Goal: Ask a question

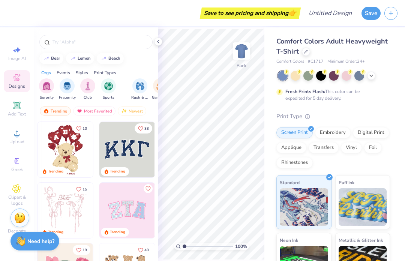
click at [14, 148] on div "Upload" at bounding box center [17, 137] width 26 height 22
click at [17, 141] on span "Upload" at bounding box center [16, 142] width 15 height 6
click at [41, 242] on strong "Need help?" at bounding box center [40, 241] width 27 height 7
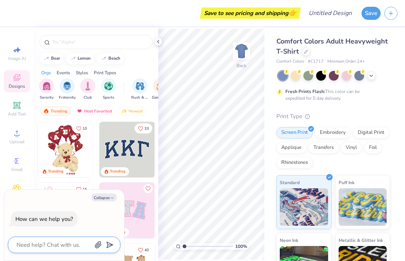
click at [49, 243] on textarea at bounding box center [54, 245] width 76 height 10
type textarea "x"
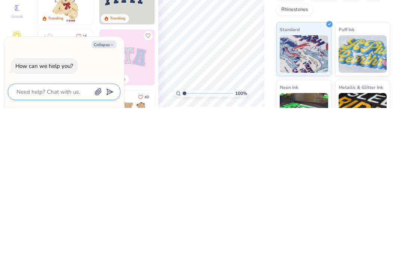
type textarea "H"
type textarea "x"
type textarea "Ho"
type textarea "x"
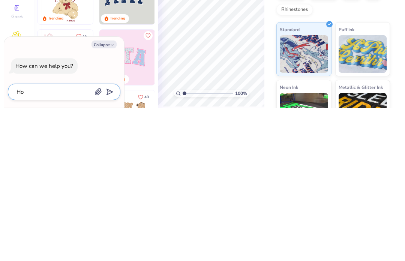
type textarea "How"
type textarea "x"
type textarea "How"
type textarea "x"
type textarea "How d"
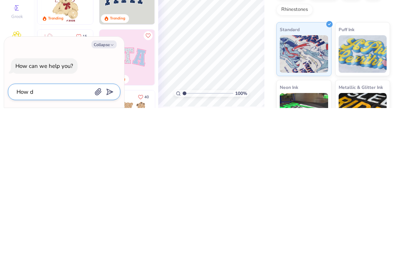
type textarea "x"
type textarea "How do"
type textarea "x"
type textarea "How do"
type textarea "x"
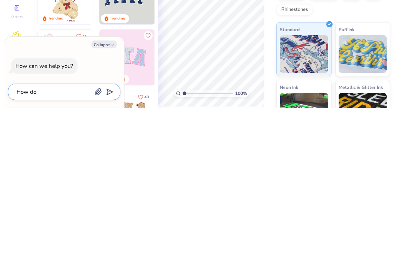
type textarea "How do i"
type textarea "x"
type textarea "How do I"
type textarea "x"
type textarea "How do I"
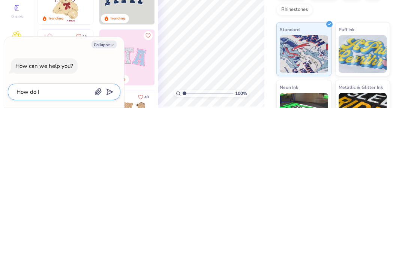
type textarea "x"
type textarea "How do I a"
type textarea "x"
type textarea "How do I ad"
type textarea "x"
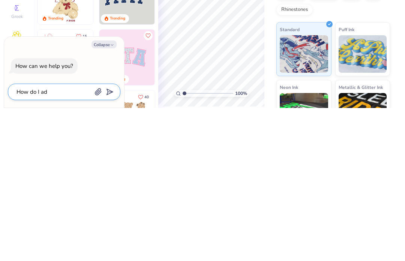
type textarea "How do I add"
type textarea "x"
type textarea "How do I add"
type textarea "x"
type textarea "How do I add a"
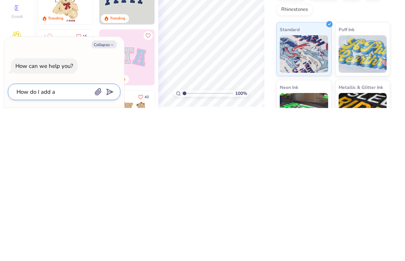
type textarea "x"
type textarea "How do I add a"
type textarea "x"
type textarea "How do I add a p"
type textarea "x"
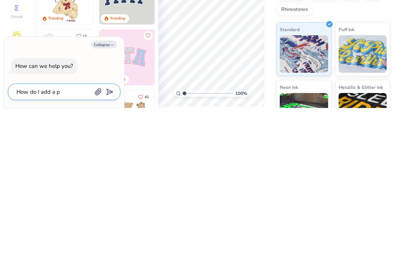
type textarea "How do I add a ph"
type textarea "x"
type textarea "How do I add a pho"
type textarea "x"
type textarea "How do I add a phot"
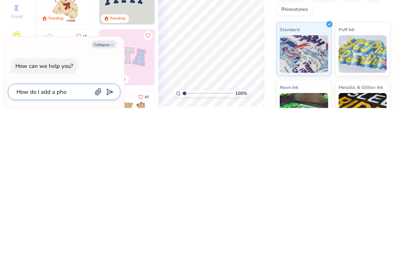
type textarea "x"
type textarea "How do I add a photo"
type textarea "x"
type textarea "How do I add a photo"
click at [113, 241] on polygon "submit" at bounding box center [108, 245] width 9 height 9
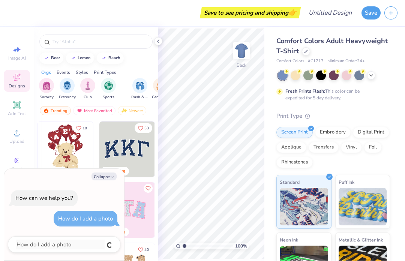
type textarea "x"
click at [295, 77] on div at bounding box center [296, 76] width 10 height 10
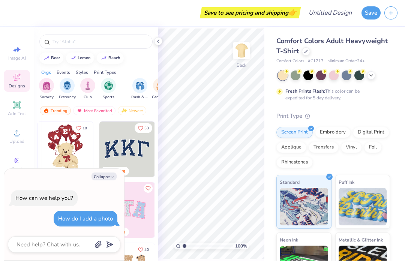
click at [295, 77] on div at bounding box center [296, 76] width 10 height 10
click at [296, 76] on div at bounding box center [296, 76] width 10 height 10
click at [241, 49] on img at bounding box center [241, 51] width 15 height 15
click at [242, 51] on img at bounding box center [241, 51] width 15 height 15
click at [240, 51] on img at bounding box center [241, 51] width 15 height 15
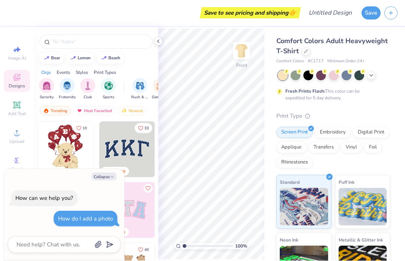
click at [243, 56] on img at bounding box center [241, 51] width 15 height 15
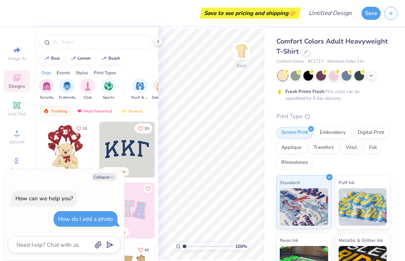
click at [112, 177] on icon "button" at bounding box center [112, 177] width 5 height 5
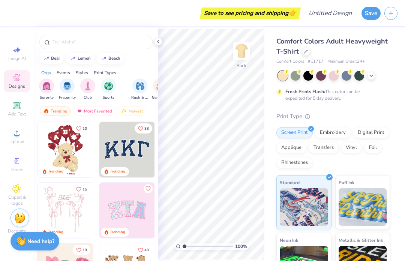
type textarea "x"
